Goal: Information Seeking & Learning: Find specific fact

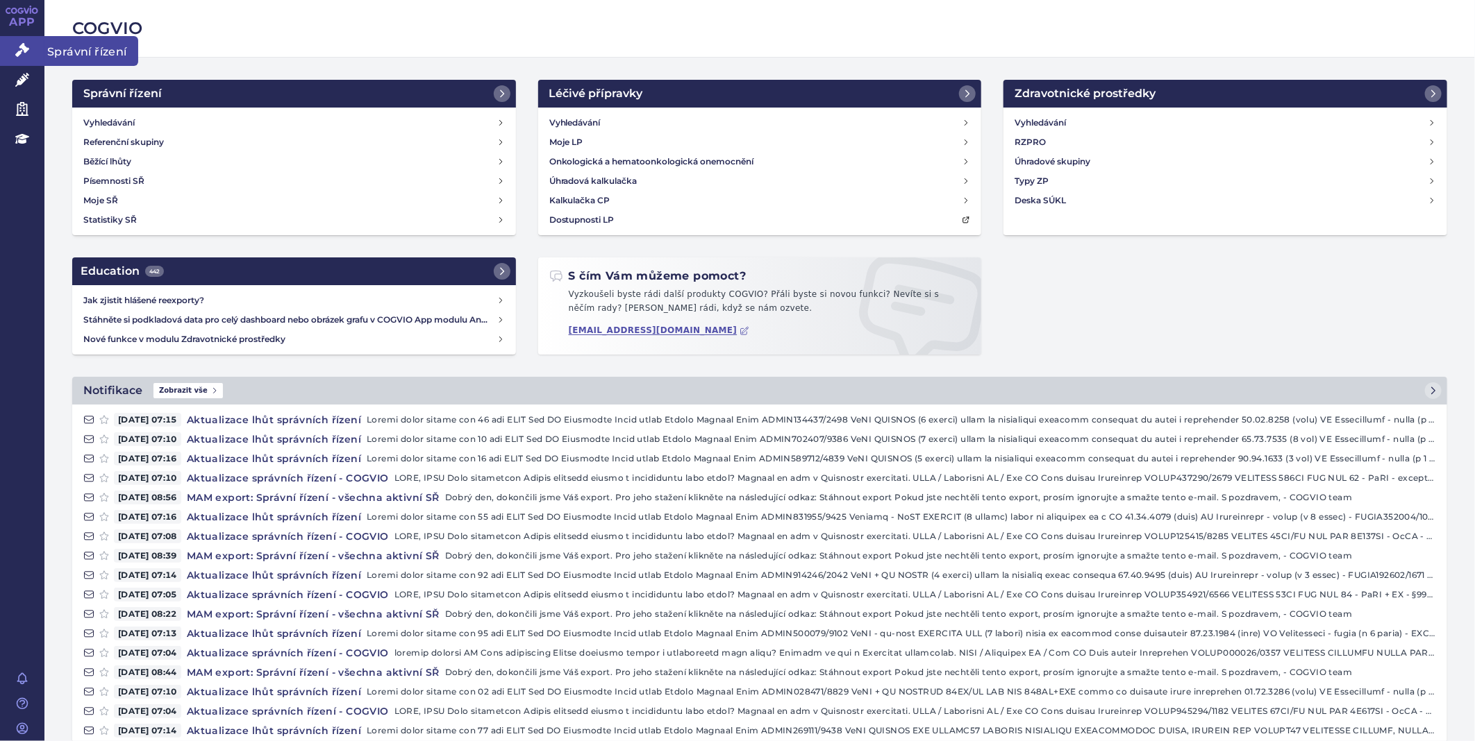
click at [36, 45] on link "Správní řízení" at bounding box center [22, 50] width 44 height 29
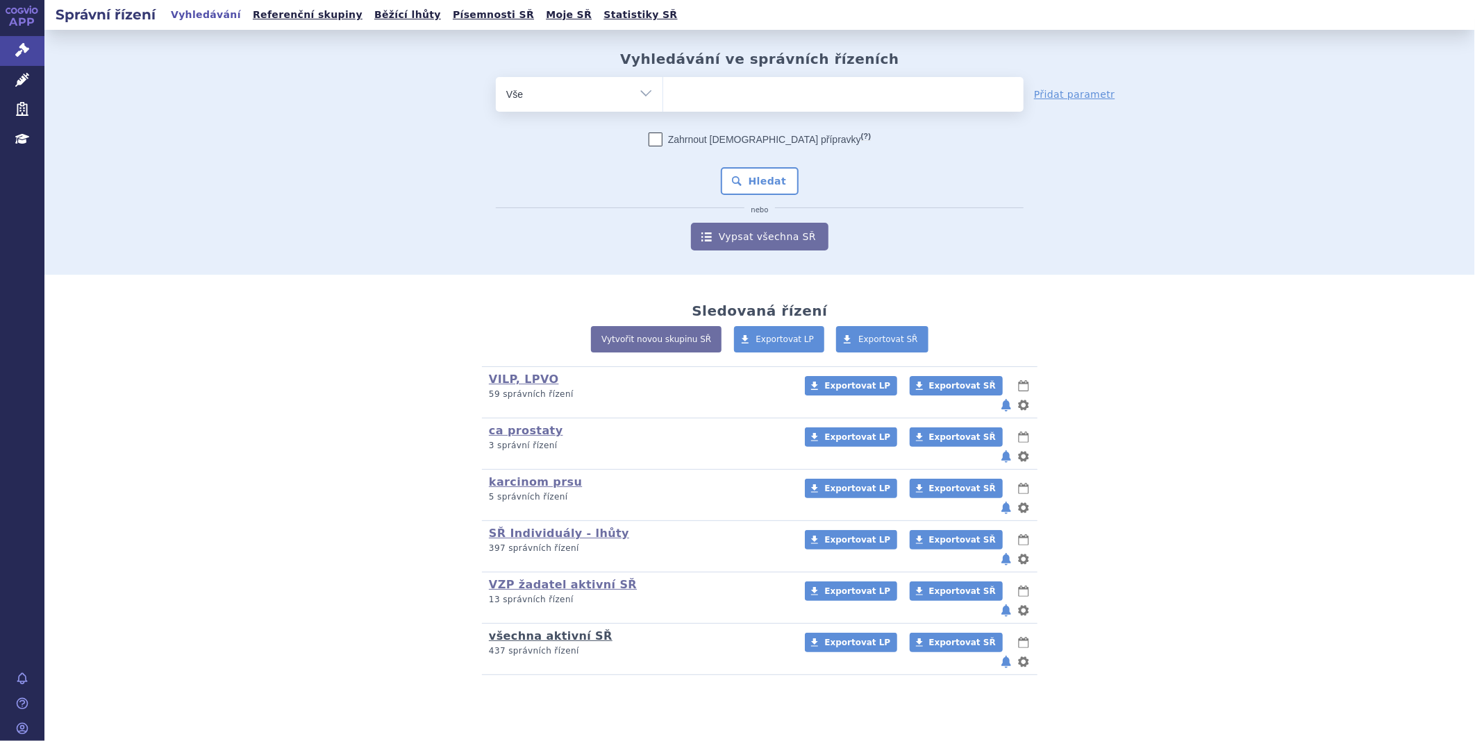
click at [553, 630] on link "všechna aktivní SŘ" at bounding box center [551, 636] width 124 height 13
click at [929, 638] on span "Exportovat SŘ" at bounding box center [962, 643] width 67 height 10
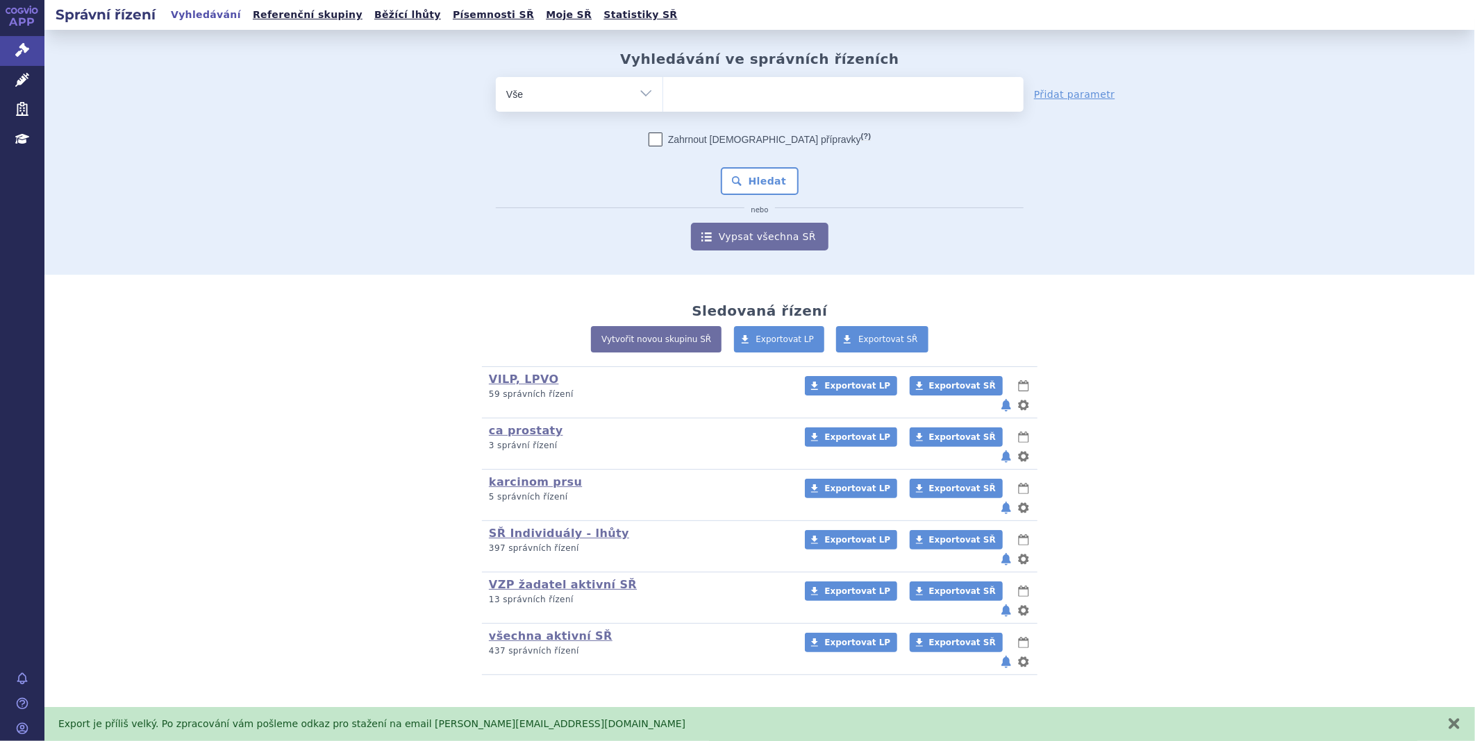
click at [713, 88] on ul at bounding box center [843, 91] width 360 height 29
click at [663, 88] on select at bounding box center [662, 93] width 1 height 35
click at [767, 81] on ul at bounding box center [843, 91] width 360 height 29
click at [663, 81] on select at bounding box center [662, 93] width 1 height 35
click at [719, 79] on ul at bounding box center [843, 91] width 360 height 29
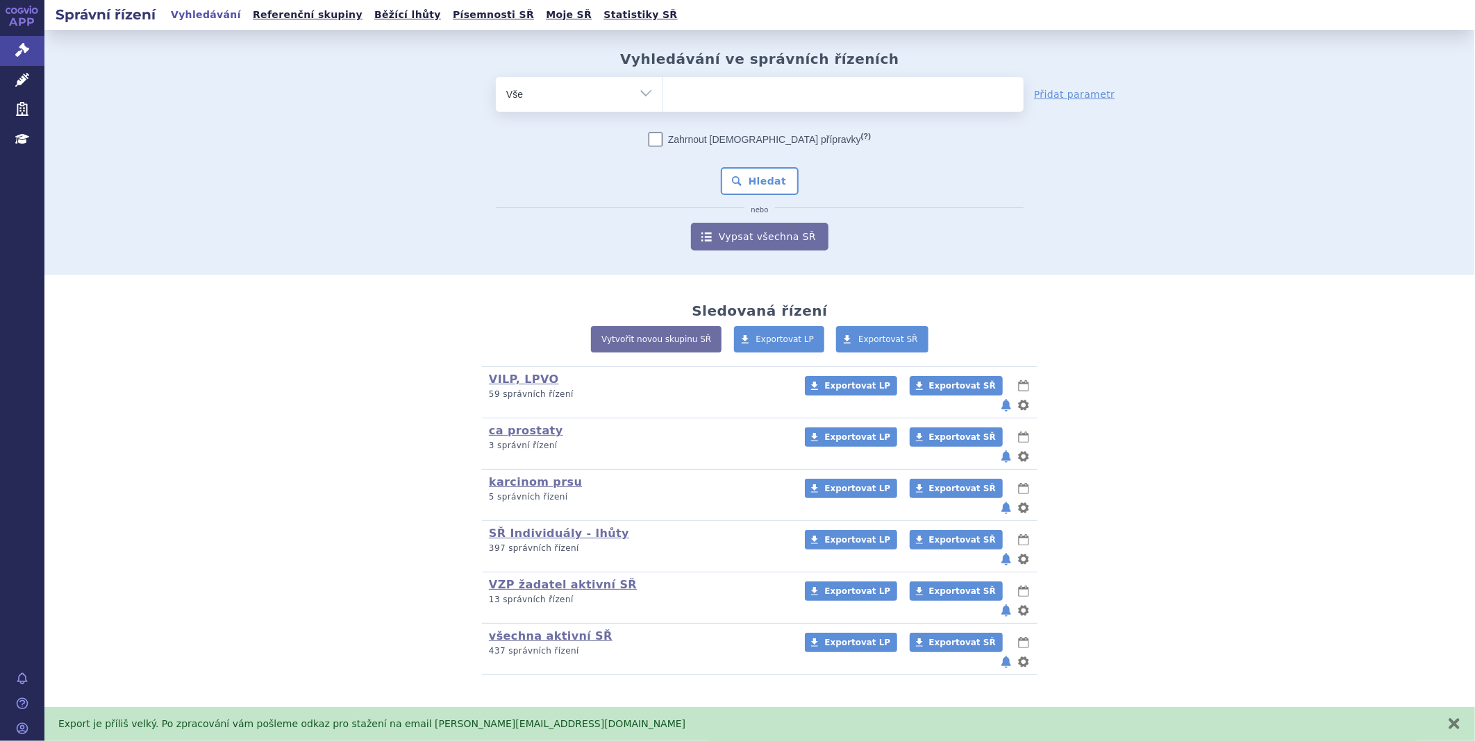
click at [663, 79] on select at bounding box center [662, 93] width 1 height 35
type input "p"
type input "a"
select select "p"
type input "al"
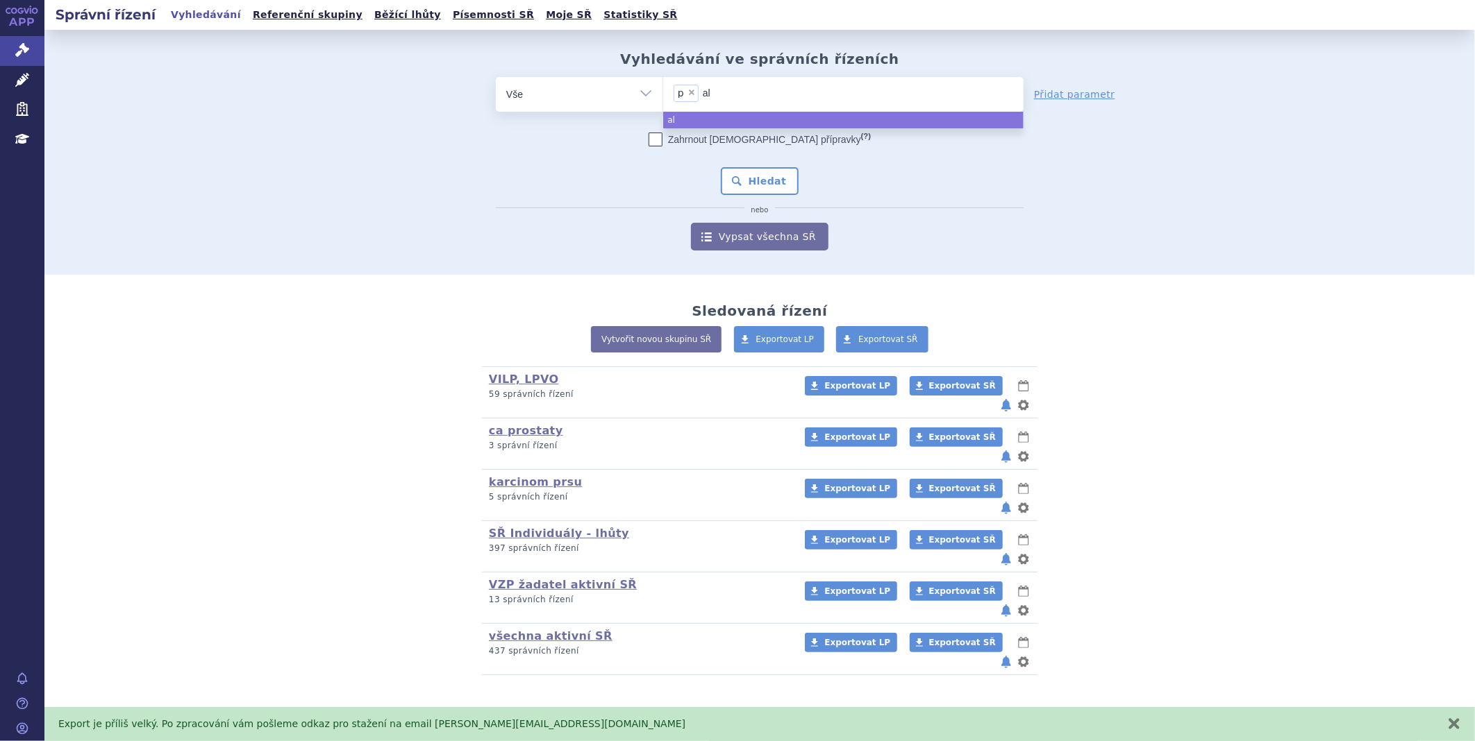
type input "ale"
type input "alexi"
type input "alexia"
click at [687, 92] on span "×" at bounding box center [691, 92] width 8 height 8
click at [663, 92] on select "p alexia" at bounding box center [662, 93] width 1 height 35
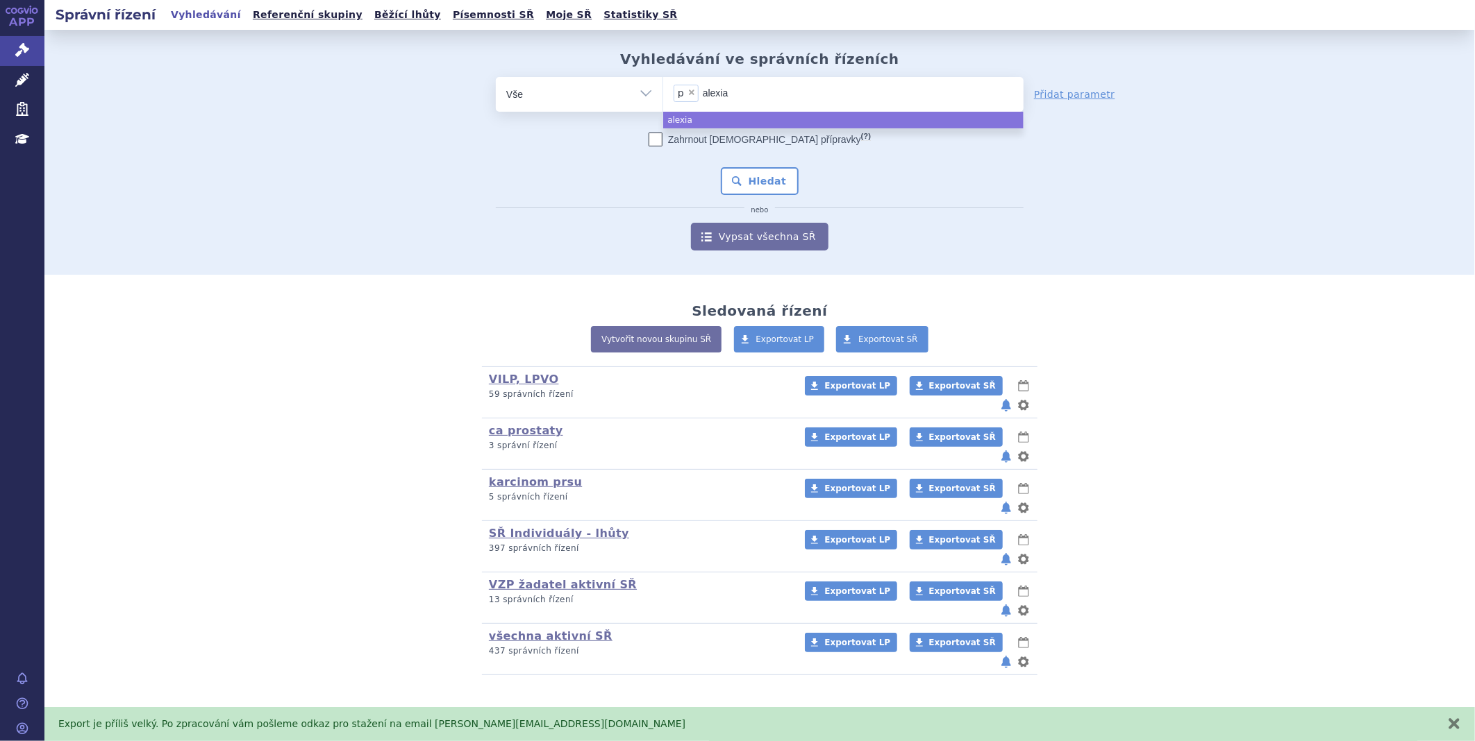
select select
type input "pa"
type input "pale"
type input "palex"
type input "palexia"
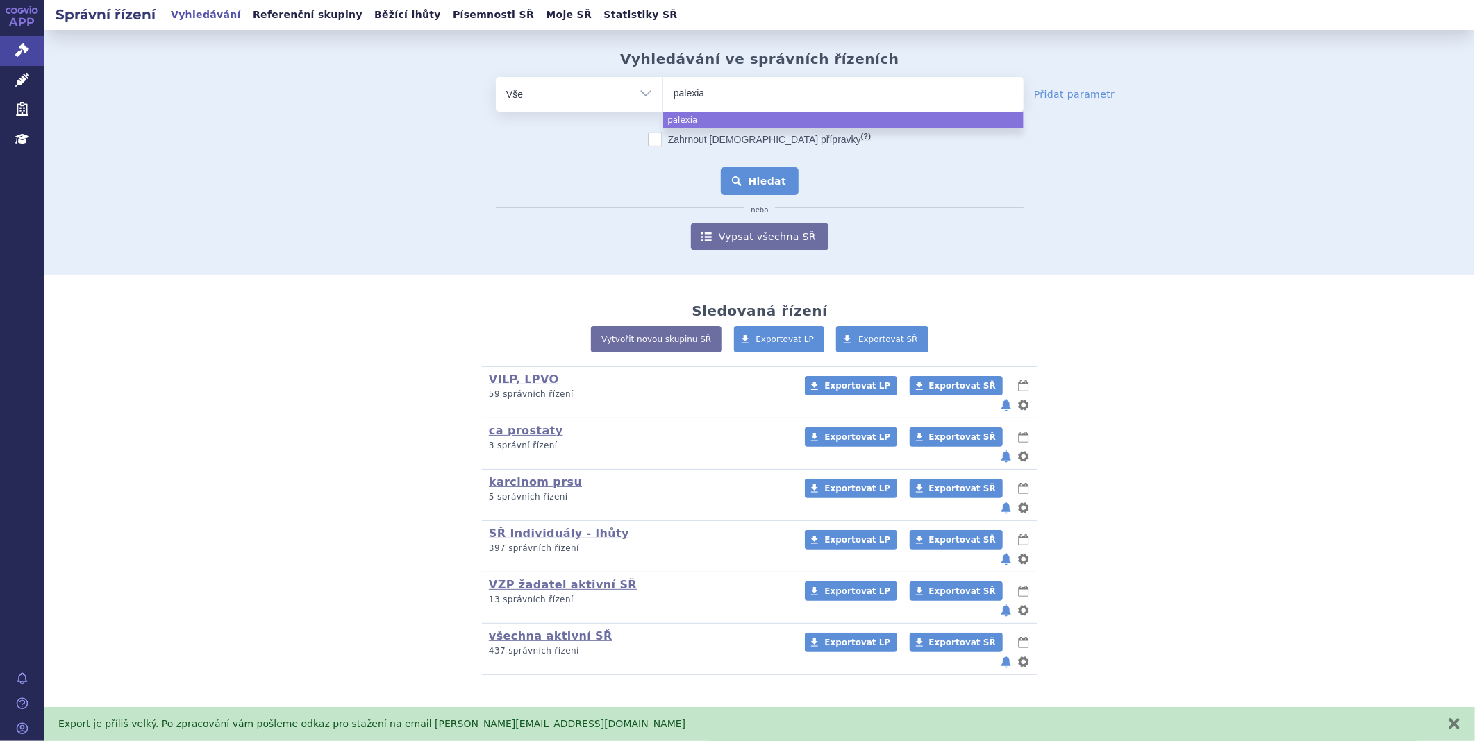
select select "palexia"
click at [746, 195] on div "Zahrnout bratrské přípravky (?) * Pozor, hledání dle vyhledávacího parametru In…" at bounding box center [760, 192] width 528 height 118
click at [757, 171] on button "Hledat" at bounding box center [760, 181] width 78 height 28
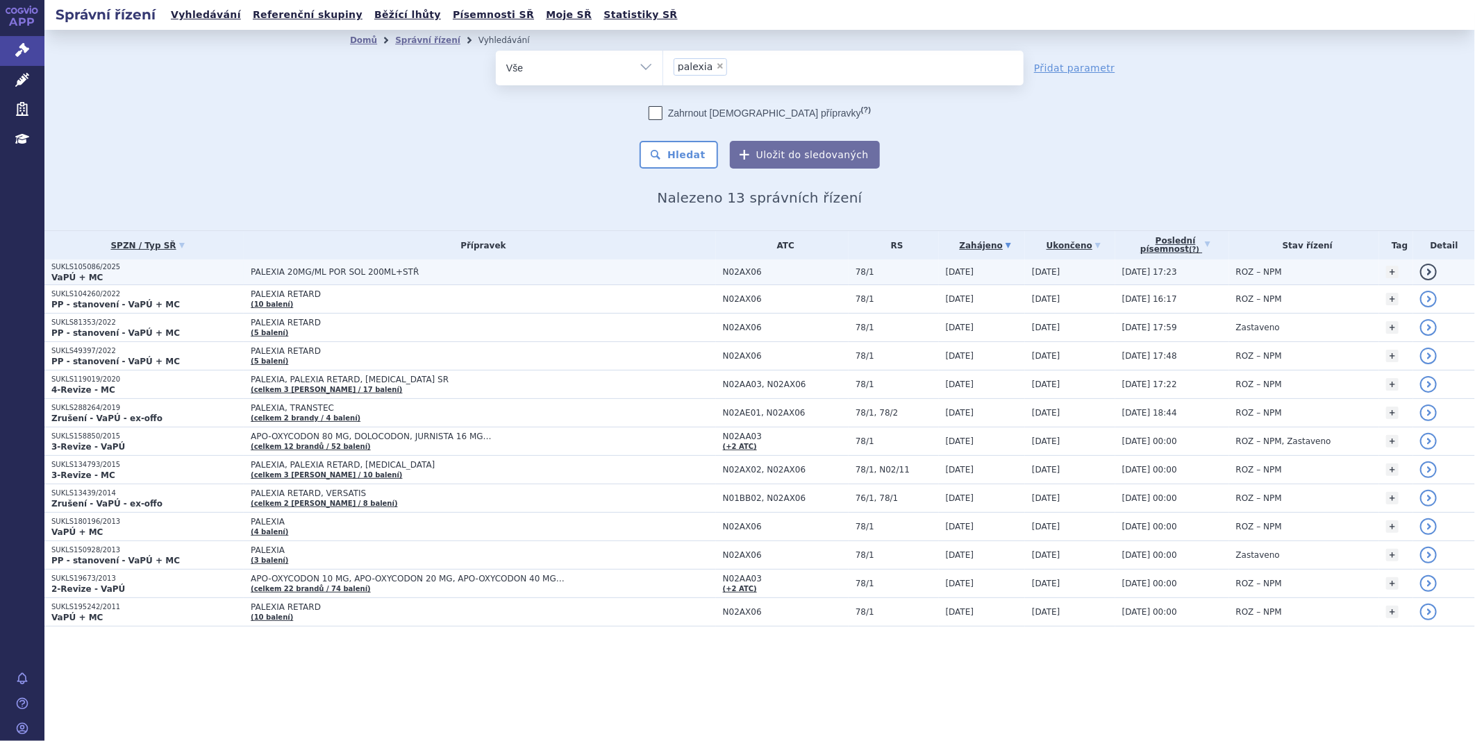
click at [86, 269] on td "SUKLS105086/2025 VaPÚ + MC" at bounding box center [143, 273] width 199 height 26
drag, startPoint x: 86, startPoint y: 269, endPoint x: 58, endPoint y: 267, distance: 27.8
click at [58, 267] on p "SUKLS105086/2025" at bounding box center [147, 267] width 192 height 10
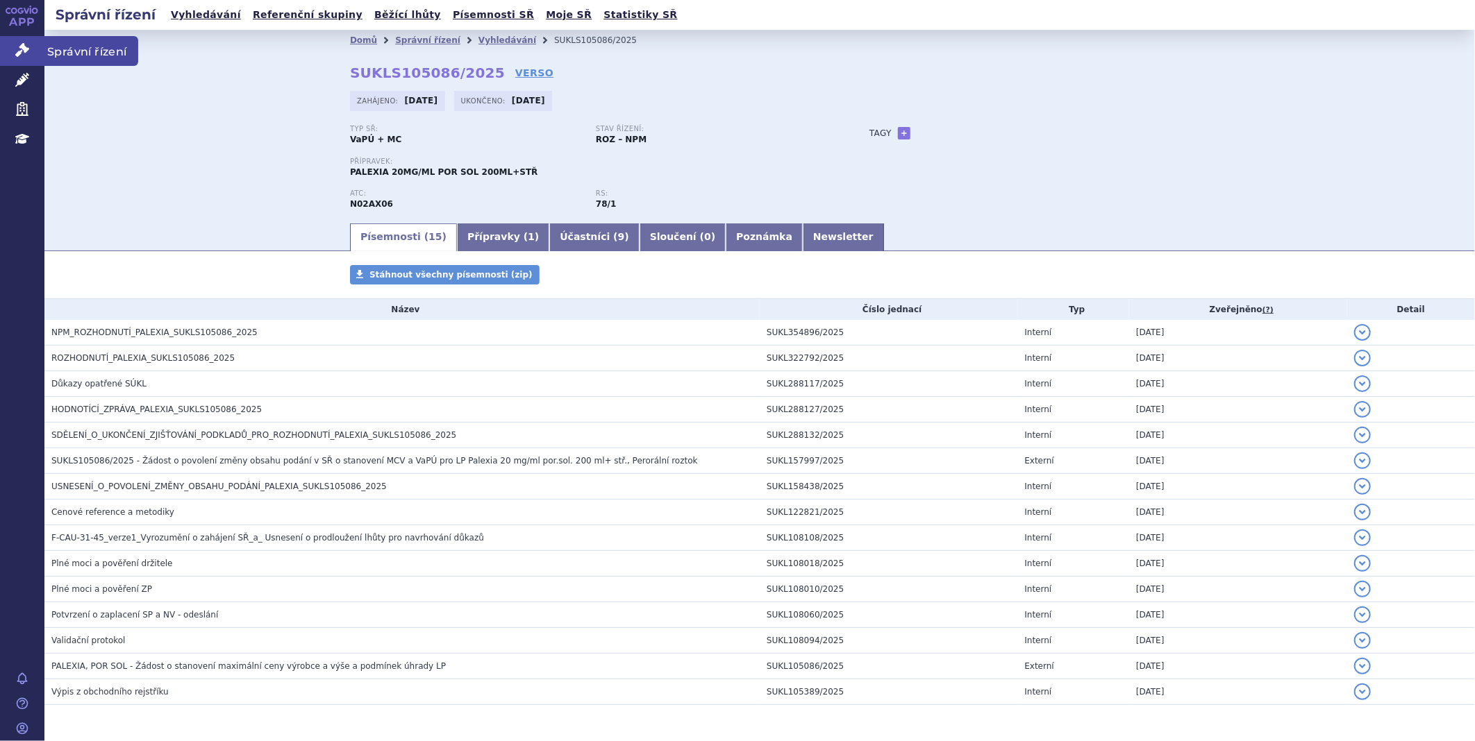
click at [38, 37] on link "Správní řízení" at bounding box center [22, 50] width 44 height 29
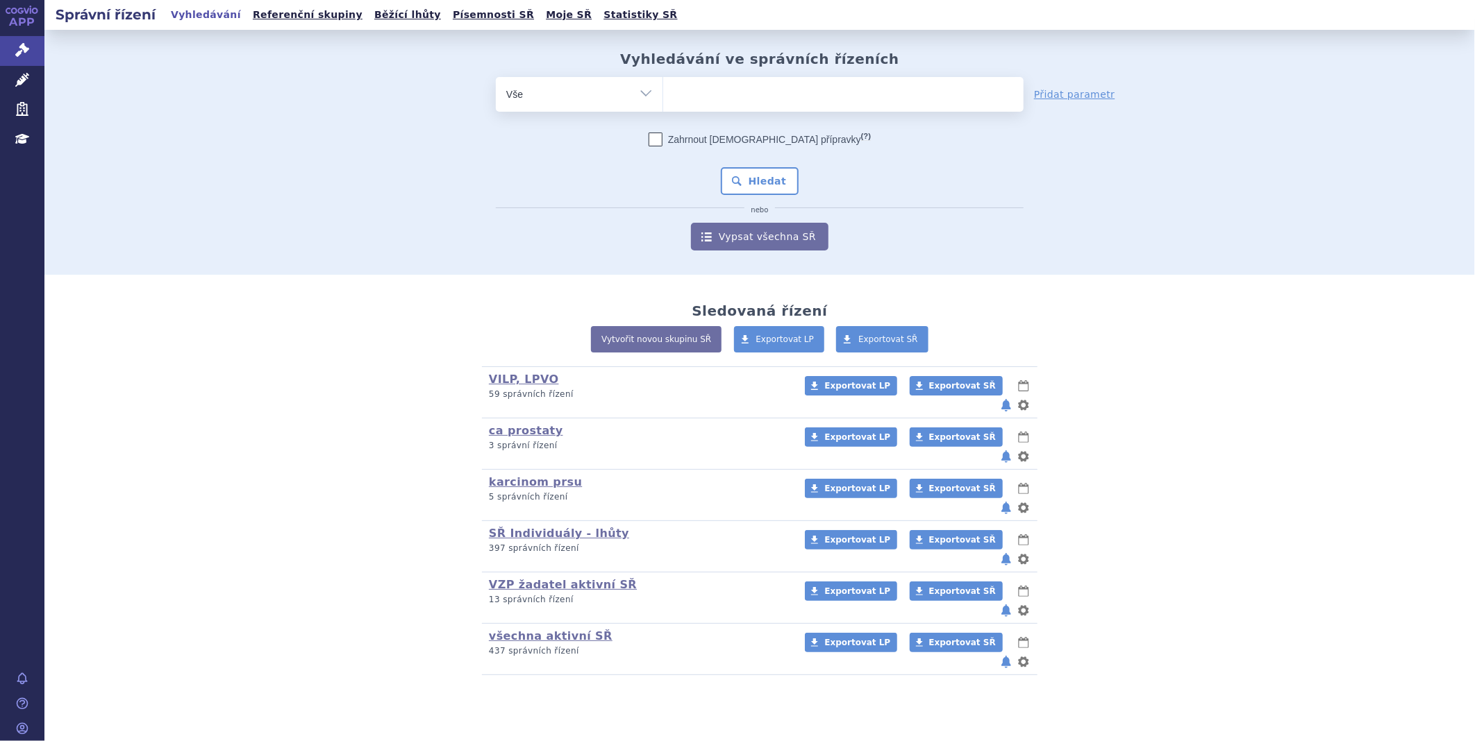
click at [746, 104] on ul at bounding box center [843, 91] width 360 height 29
click at [663, 104] on select at bounding box center [662, 93] width 1 height 35
type input "sa"
type input "sap"
type input "saph"
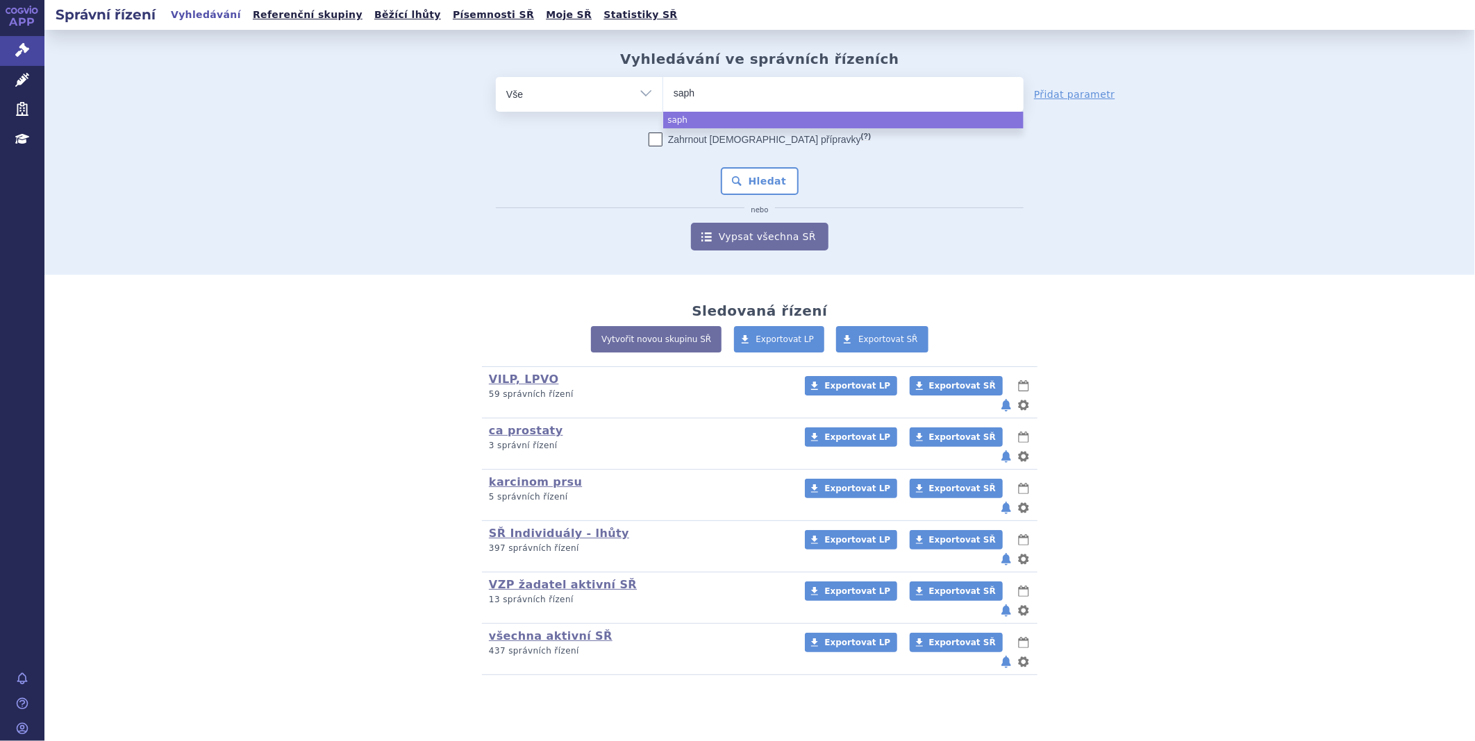
type input "saphn"
type input "saphne"
select select "saphne"
click at [760, 187] on button "Hledat" at bounding box center [760, 181] width 78 height 28
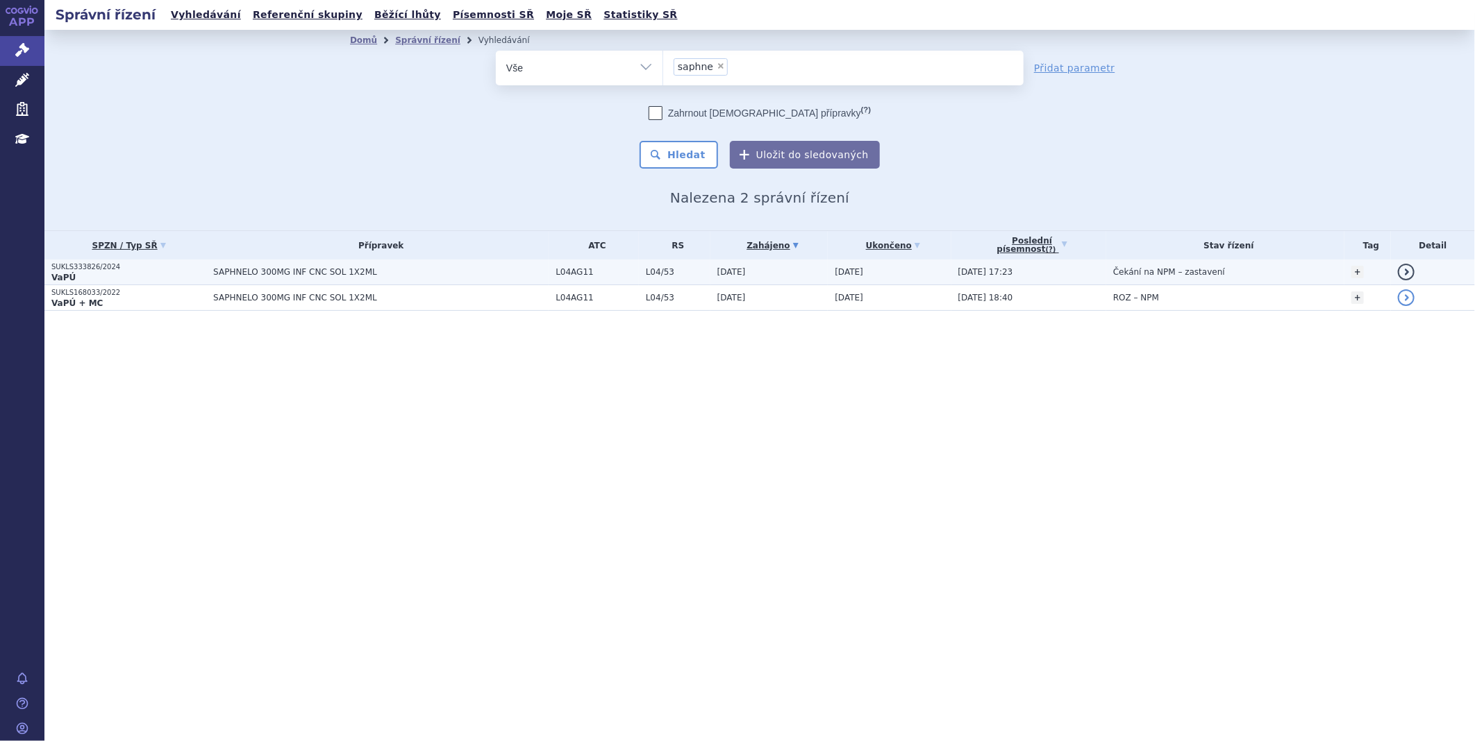
click at [56, 267] on p "SUKLS333826/2024" at bounding box center [128, 267] width 155 height 10
